Goal: Task Accomplishment & Management: Use online tool/utility

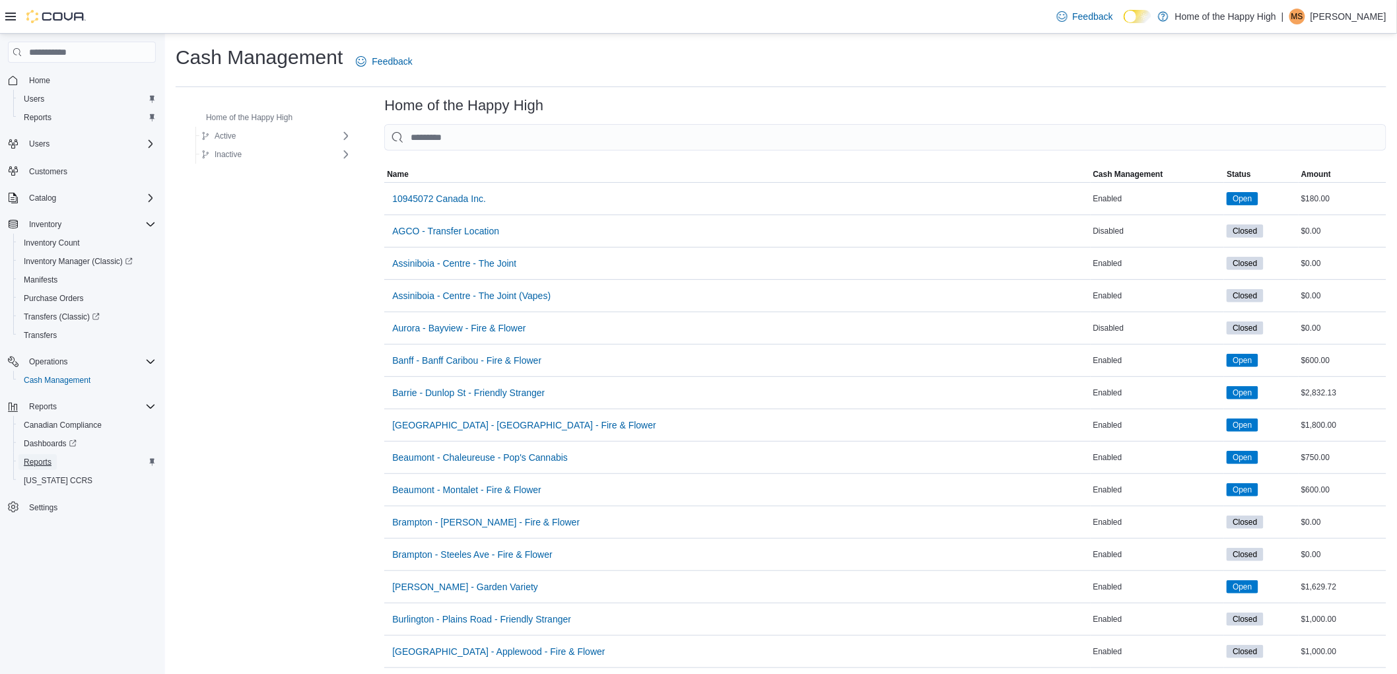
click at [35, 459] on span "Reports" at bounding box center [38, 462] width 28 height 11
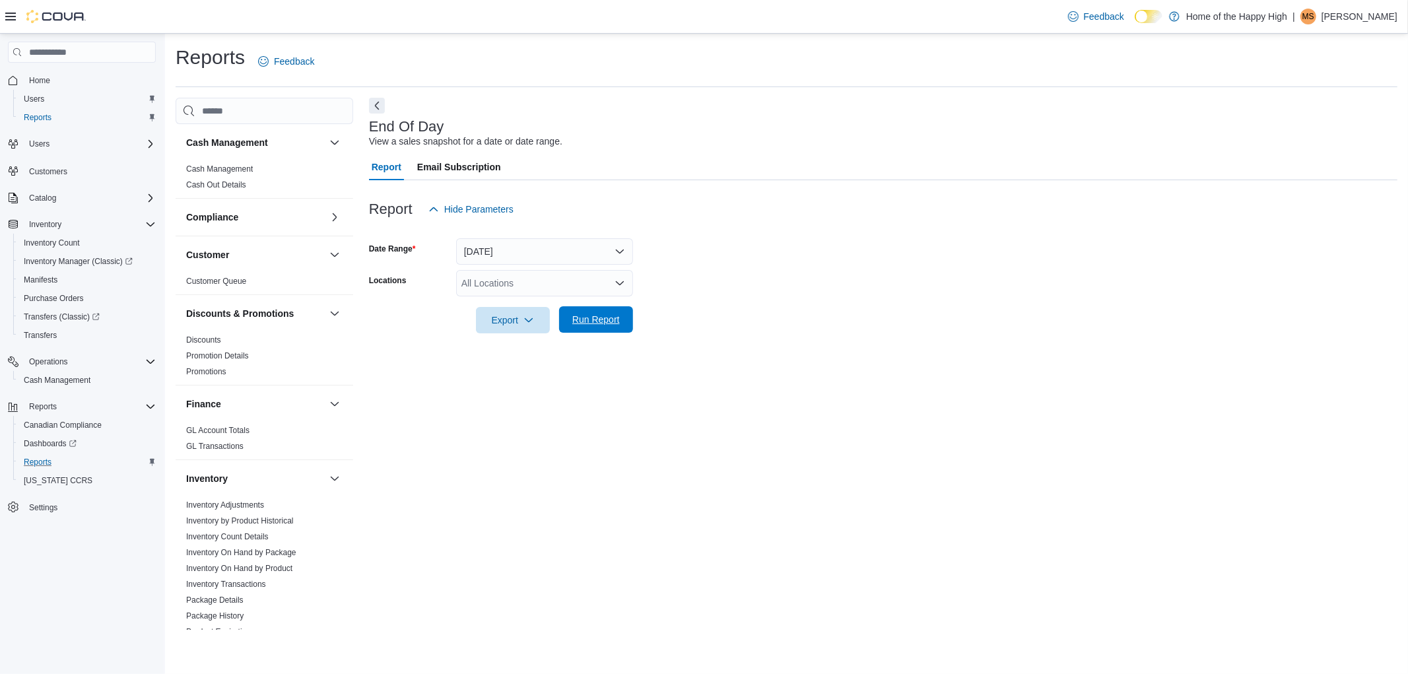
click at [595, 319] on span "Run Report" at bounding box center [596, 319] width 48 height 13
click at [495, 283] on div "All Locations" at bounding box center [544, 283] width 177 height 26
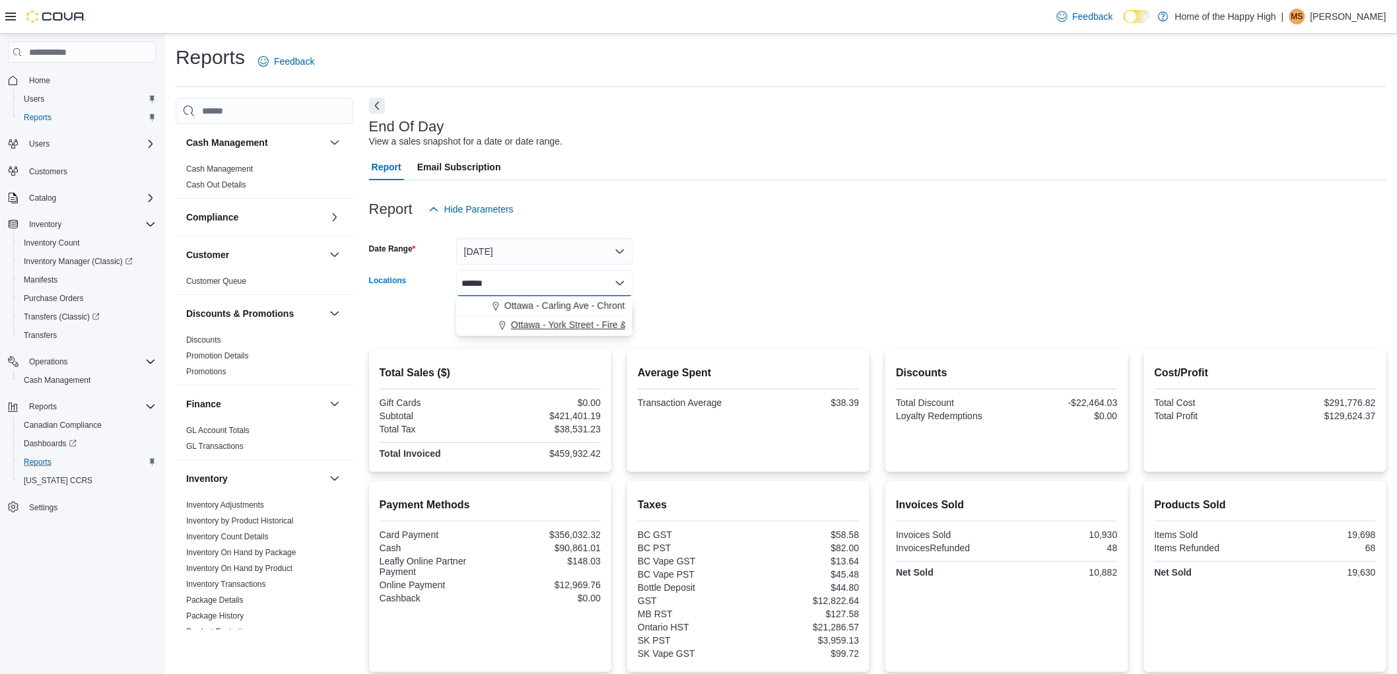
type input "******"
click at [557, 324] on span "Ottawa - York Street - Fire & Flower" at bounding box center [584, 324] width 146 height 13
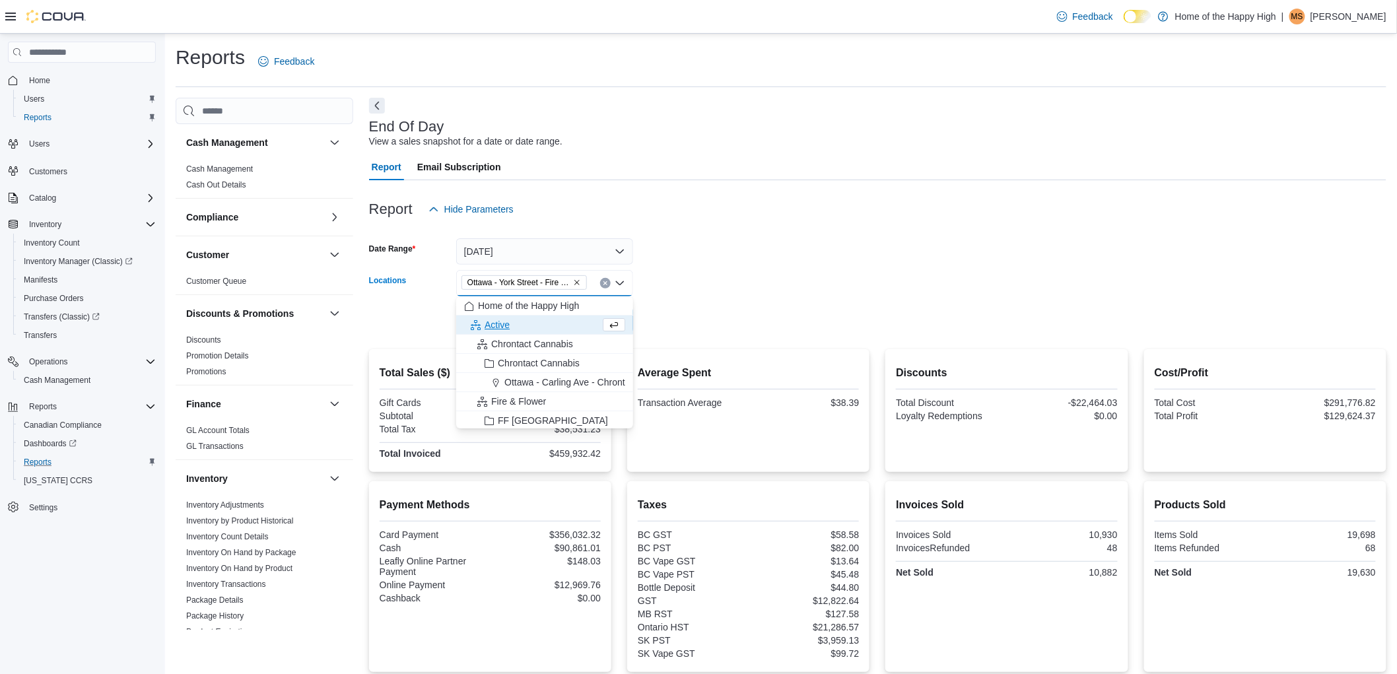
click at [912, 248] on form "Date Range [DATE] Locations [GEOGRAPHIC_DATA] - [GEOGRAPHIC_DATA] - Fire & Flow…" at bounding box center [877, 277] width 1017 height 111
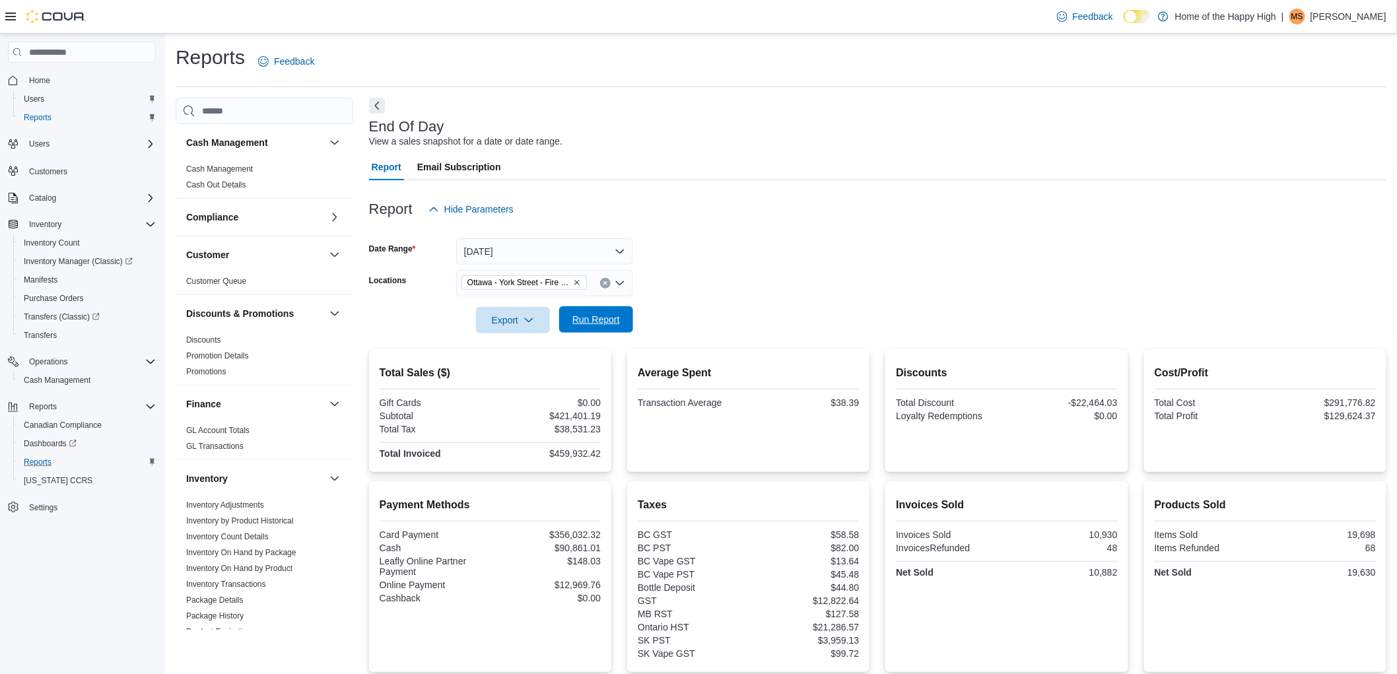
click at [580, 308] on span "Run Report" at bounding box center [596, 319] width 58 height 26
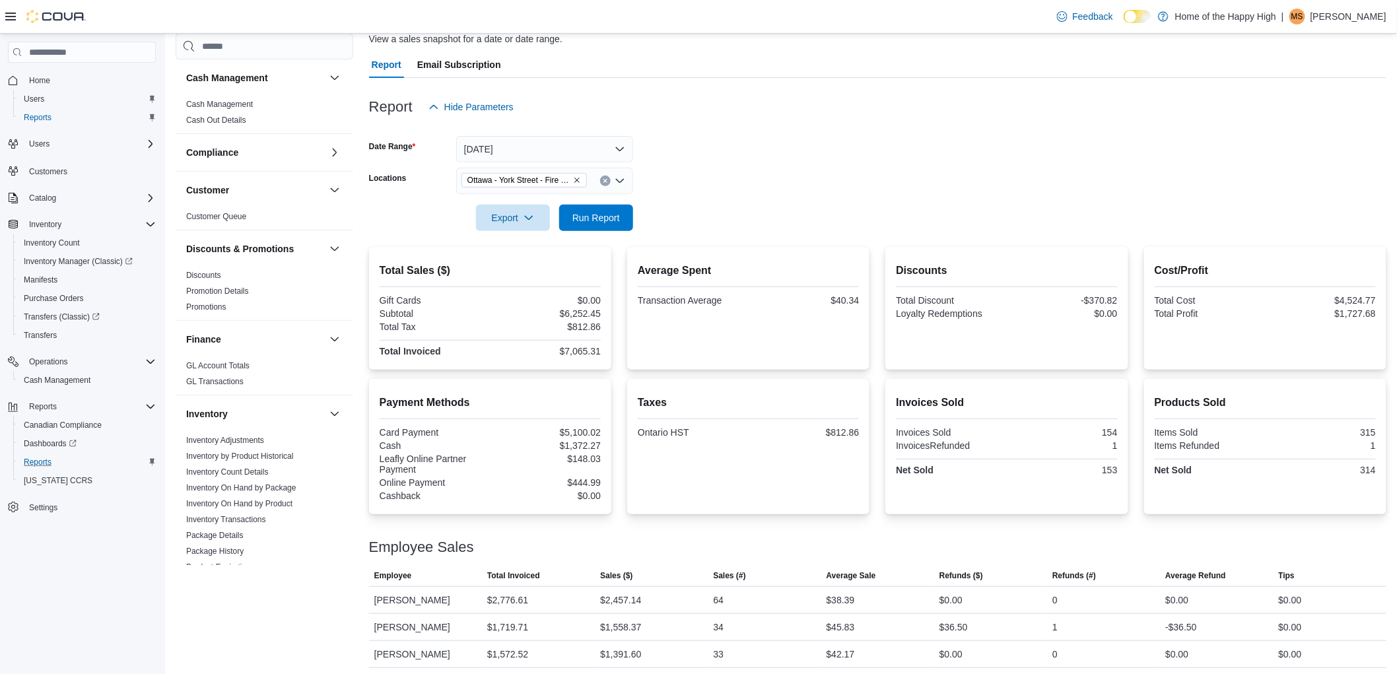
scroll to position [134, 0]
